Goal: Navigation & Orientation: Go to known website

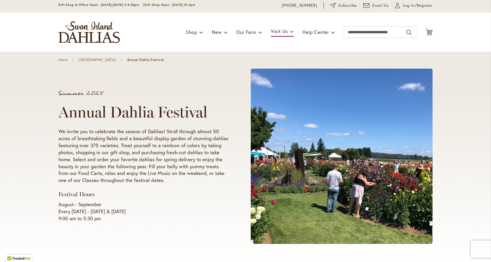
scroll to position [29, 0]
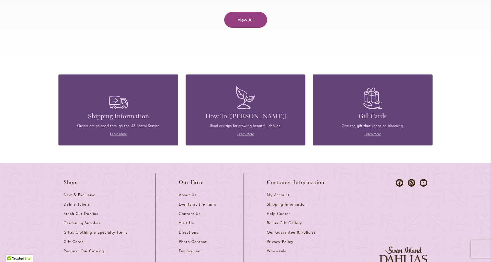
scroll to position [2537, 0]
